Goal: Information Seeking & Learning: Learn about a topic

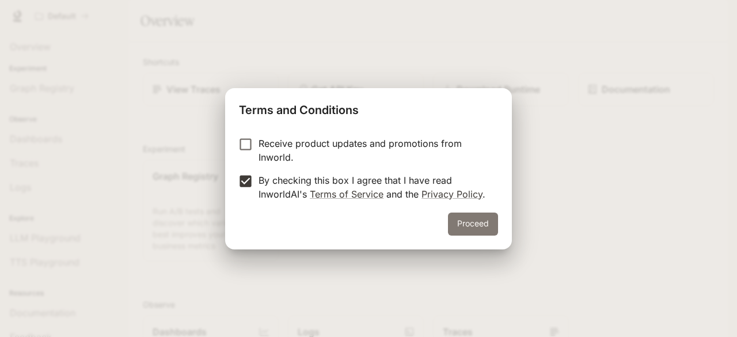
click at [468, 222] on button "Proceed" at bounding box center [473, 224] width 50 height 23
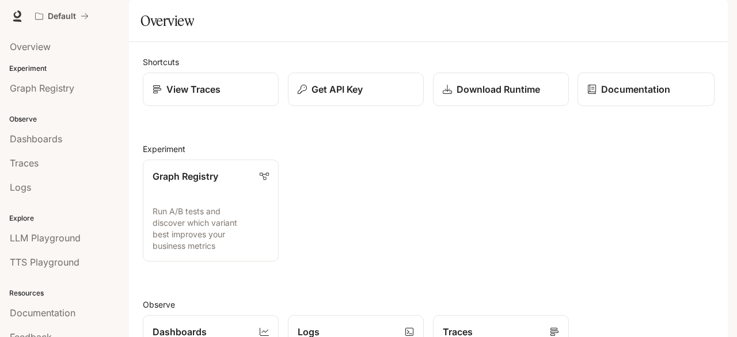
click at [596, 96] on div "Documentation" at bounding box center [647, 89] width 118 height 14
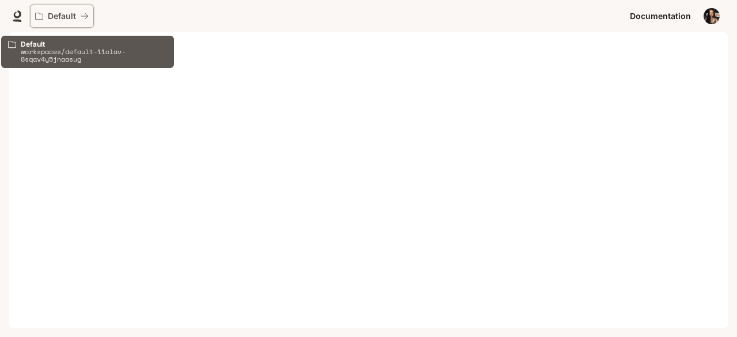
click at [70, 16] on p "Default" at bounding box center [62, 17] width 28 height 10
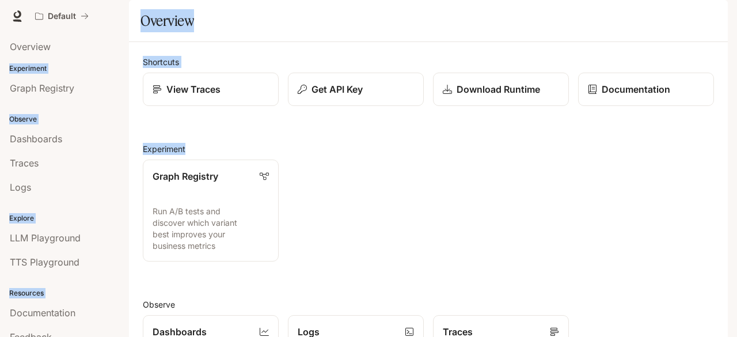
drag, startPoint x: 736, startPoint y: 86, endPoint x: 716, endPoint y: 185, distance: 100.7
click at [716, 185] on div "Skip to main content Default Documentation Documentation Portal Overview Experi…" at bounding box center [368, 168] width 737 height 337
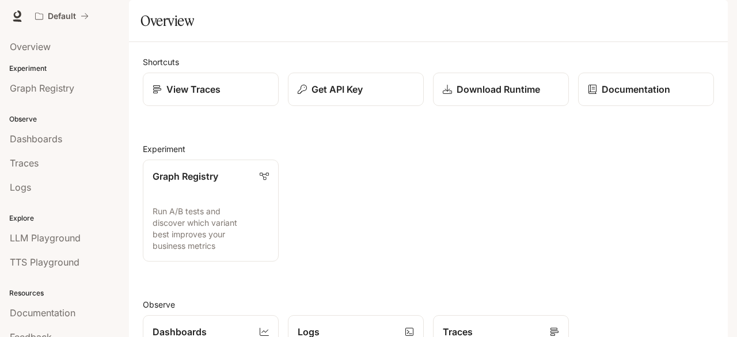
click at [573, 211] on div "Graph Registry Run A/B tests and discover which variant best improves your busi…" at bounding box center [424, 205] width 581 height 111
click at [48, 51] on span "Overview" at bounding box center [30, 47] width 41 height 14
click at [246, 107] on link "View Traces" at bounding box center [210, 90] width 137 height 34
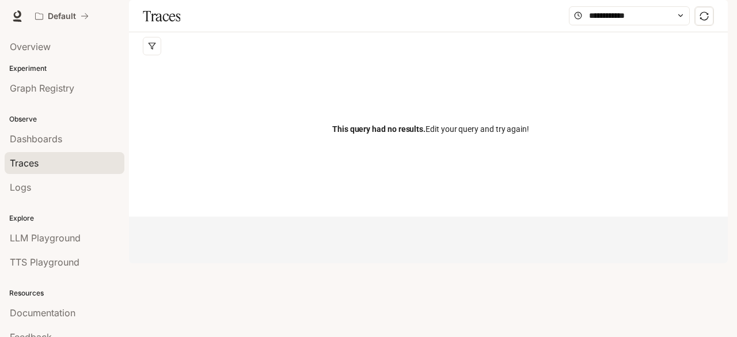
click at [456, 32] on div "Traces" at bounding box center [428, 16] width 599 height 32
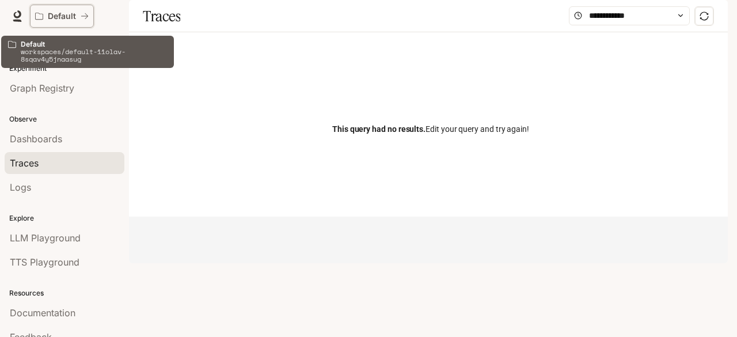
click at [84, 14] on icon "All workspaces" at bounding box center [85, 16] width 8 height 8
